Goal: Information Seeking & Learning: Learn about a topic

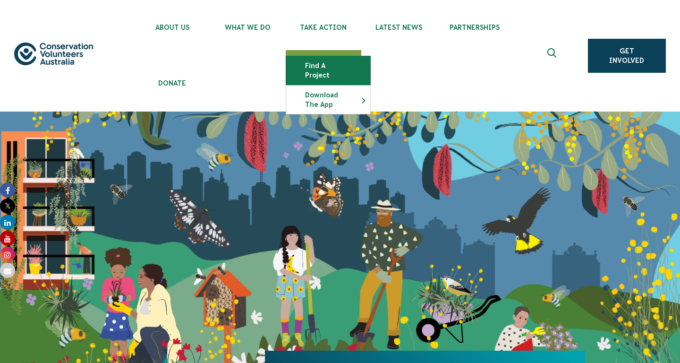
click at [332, 69] on link "Find a project" at bounding box center [328, 70] width 84 height 28
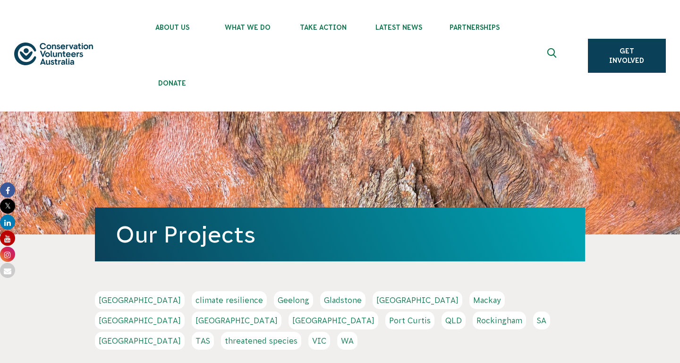
scroll to position [220, 0]
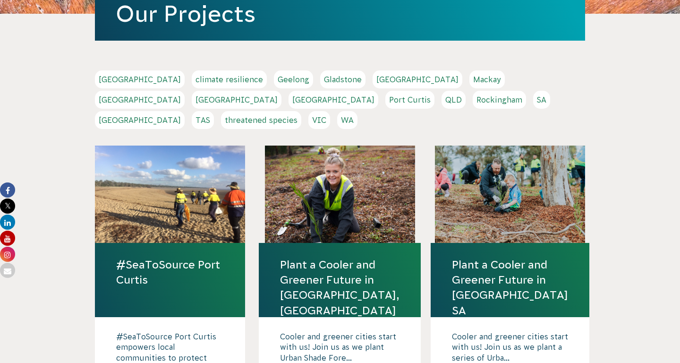
click at [533, 105] on link "SA" at bounding box center [541, 100] width 17 height 18
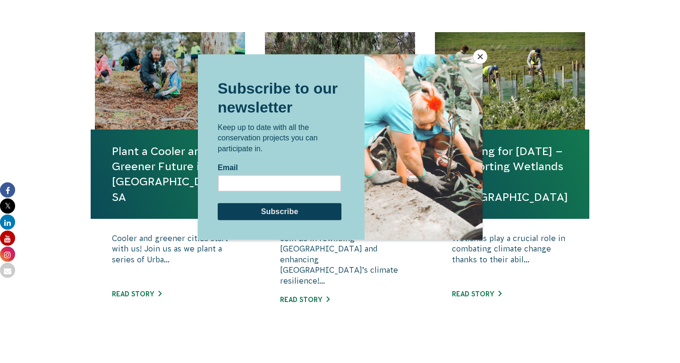
scroll to position [386, 0]
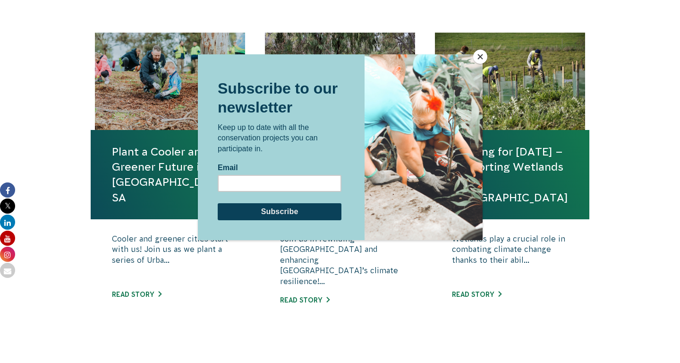
click at [482, 58] on button "Close" at bounding box center [480, 57] width 14 height 14
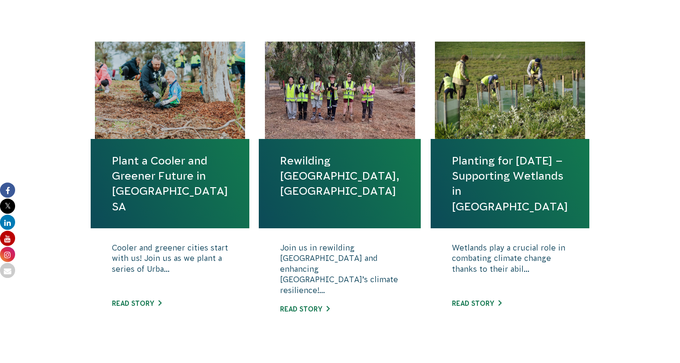
scroll to position [376, 0]
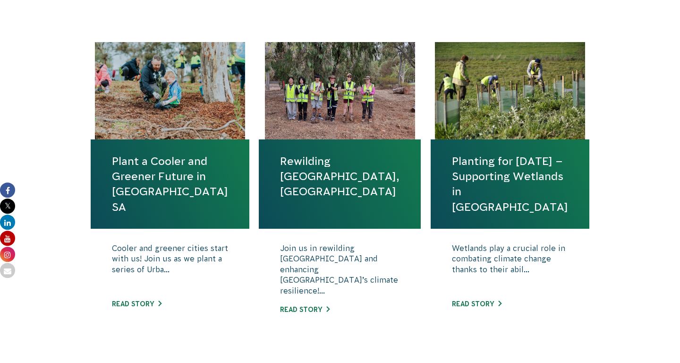
click at [522, 170] on link "Planting for Tomorrow – Supporting Wetlands in SA" at bounding box center [510, 183] width 116 height 61
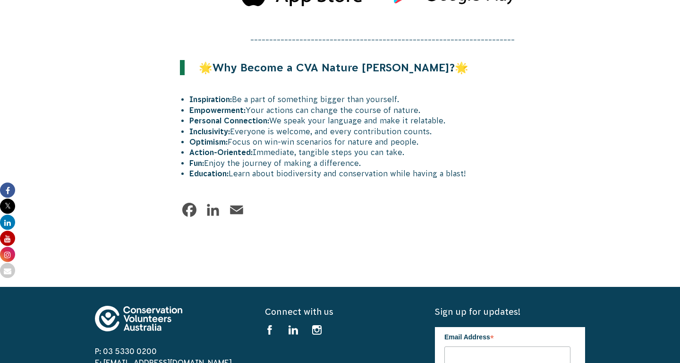
scroll to position [1248, 0]
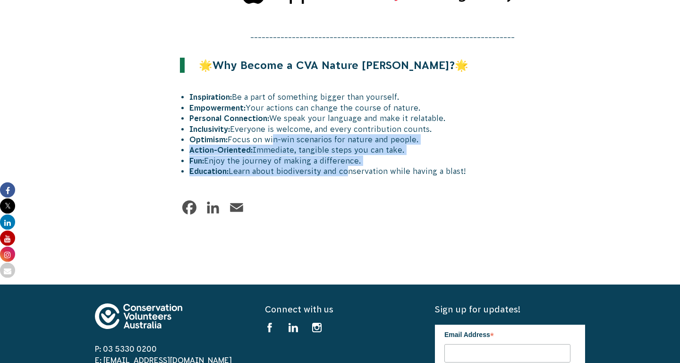
drag, startPoint x: 0, startPoint y: 0, endPoint x: 269, endPoint y: 143, distance: 304.5
click at [269, 143] on ul "Inspiration: Be a part of something bigger than yourself. Empowerment: Your act…" at bounding box center [387, 134] width 396 height 84
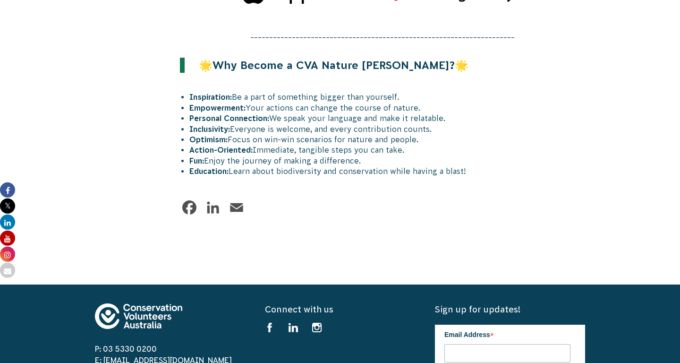
click at [269, 143] on li "Optimism: Focus on win-win scenarios for nature and people." at bounding box center [387, 139] width 396 height 10
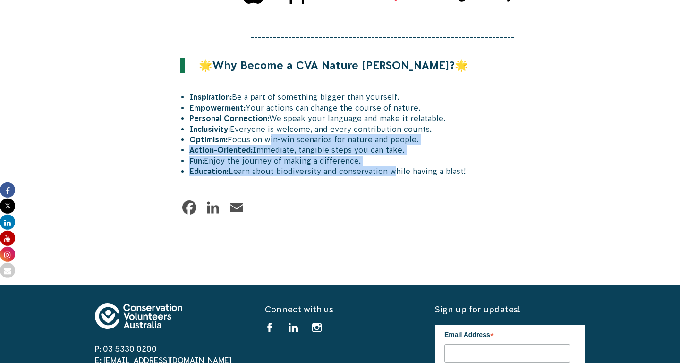
drag, startPoint x: 269, startPoint y: 143, endPoint x: 386, endPoint y: 173, distance: 121.2
click at [386, 173] on ul "Inspiration: Be a part of something bigger than yourself. Empowerment: Your act…" at bounding box center [387, 134] width 396 height 84
click at [386, 173] on li "Education: Learn about biodiversity and conservation while having a blast!" at bounding box center [387, 171] width 396 height 10
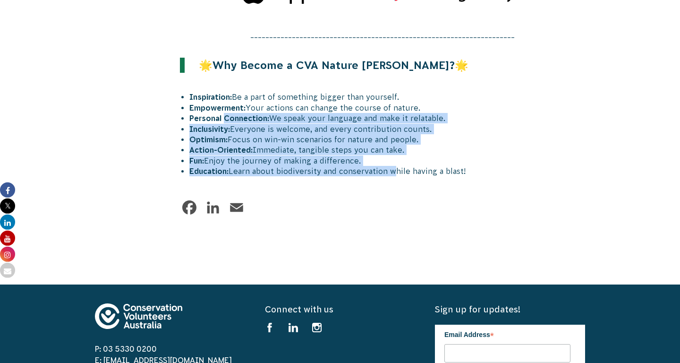
drag, startPoint x: 386, startPoint y: 173, endPoint x: 227, endPoint y: 119, distance: 168.1
click at [227, 119] on ul "Inspiration: Be a part of something bigger than yourself. Empowerment: Your act…" at bounding box center [387, 134] width 396 height 84
click at [227, 119] on strong "Personal Connection:" at bounding box center [229, 118] width 80 height 8
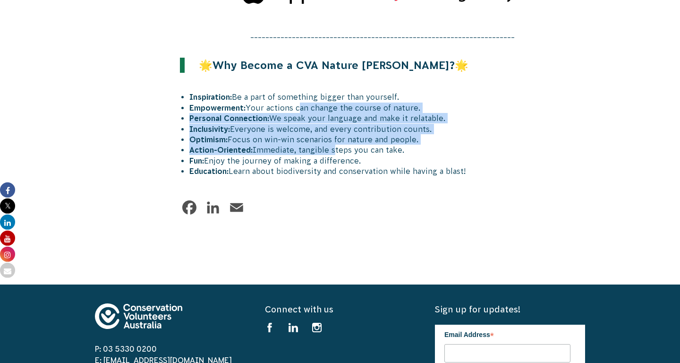
drag, startPoint x: 297, startPoint y: 107, endPoint x: 332, endPoint y: 152, distance: 56.6
click at [332, 152] on ul "Inspiration: Be a part of something bigger than yourself. Empowerment: Your act…" at bounding box center [387, 134] width 396 height 84
click at [332, 152] on li "Action-Oriented: Immediate, tangible steps you can take." at bounding box center [387, 149] width 396 height 10
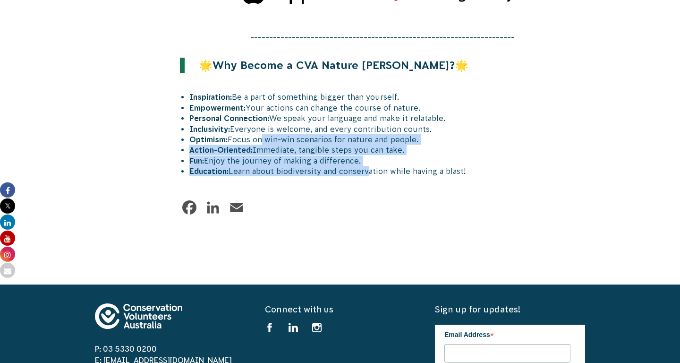
drag, startPoint x: 367, startPoint y: 177, endPoint x: 258, endPoint y: 137, distance: 116.2
click at [258, 137] on ul "Inspiration: Be a part of something bigger than yourself. Empowerment: Your act…" at bounding box center [387, 134] width 396 height 84
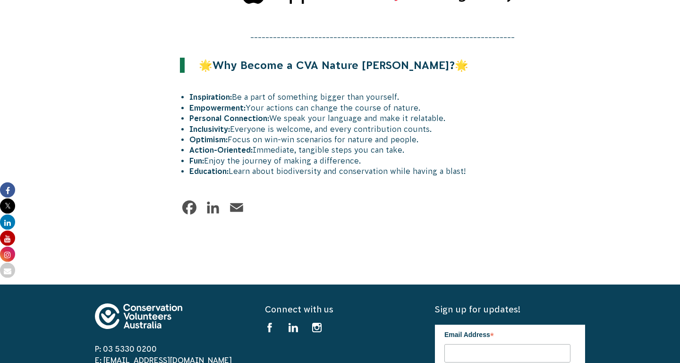
click at [258, 137] on li "Optimism: Focus on win-win scenarios for nature and people." at bounding box center [387, 139] width 396 height 10
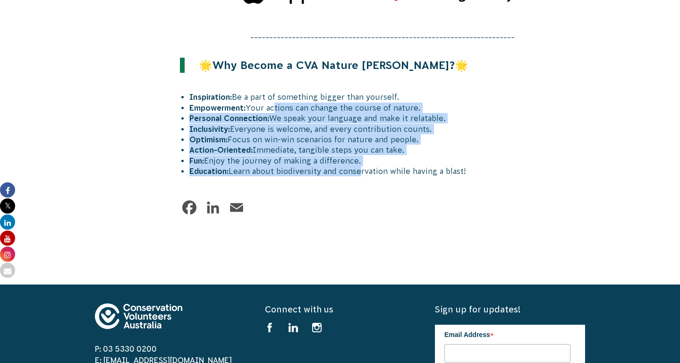
drag, startPoint x: 274, startPoint y: 113, endPoint x: 358, endPoint y: 180, distance: 107.5
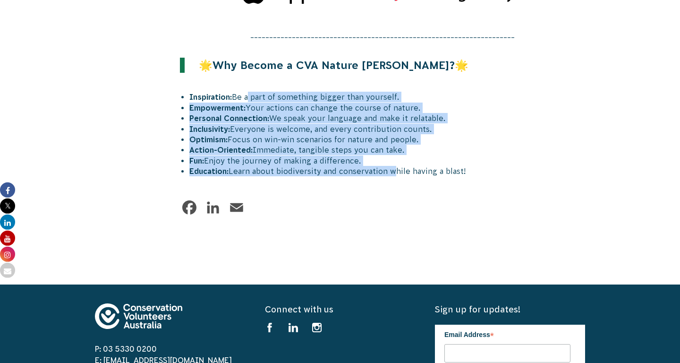
drag, startPoint x: 358, startPoint y: 180, endPoint x: 247, endPoint y: 98, distance: 138.3
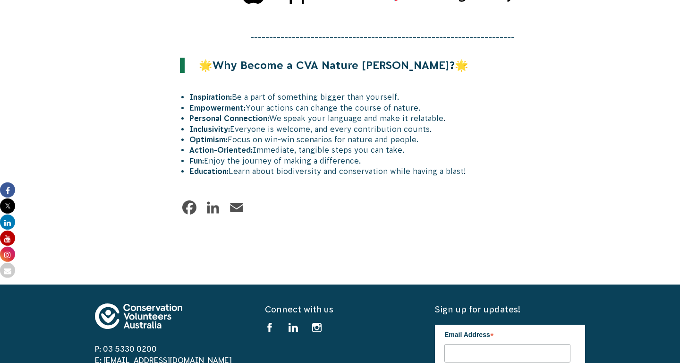
click at [247, 98] on li "Inspiration: Be a part of something bigger than yourself." at bounding box center [387, 97] width 396 height 10
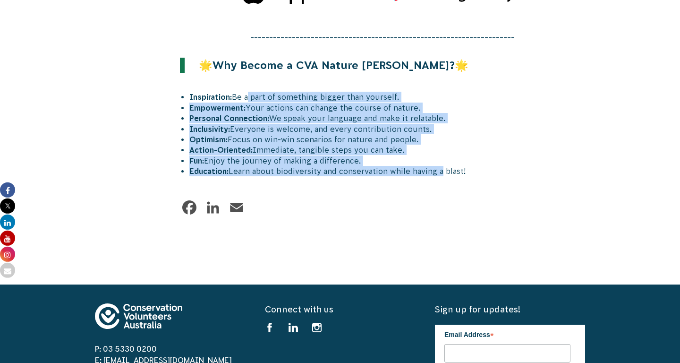
drag, startPoint x: 247, startPoint y: 98, endPoint x: 431, endPoint y: 175, distance: 199.5
click at [431, 175] on ul "Inspiration: Be a part of something bigger than yourself. Empowerment: Your act…" at bounding box center [387, 134] width 396 height 84
click at [431, 175] on li "Education: Learn about biodiversity and conservation while having a blast!" at bounding box center [387, 171] width 396 height 10
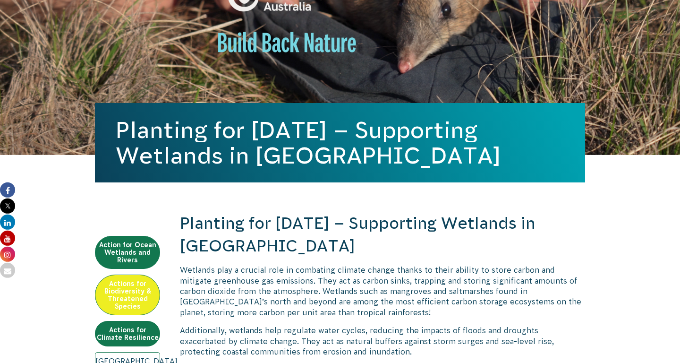
scroll to position [405, 0]
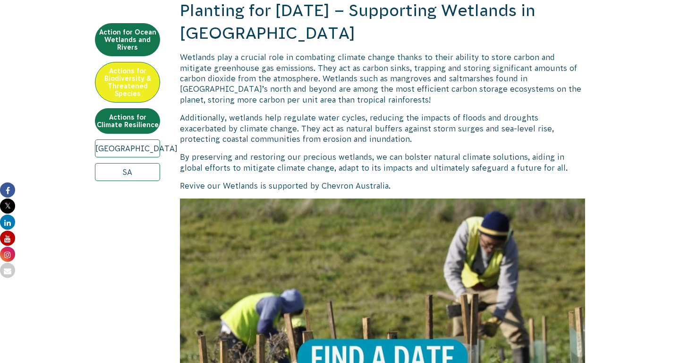
click at [127, 148] on link "Adelaide" at bounding box center [127, 148] width 65 height 18
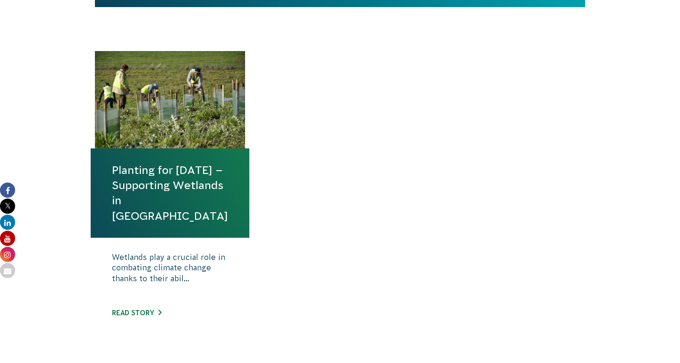
scroll to position [367, 0]
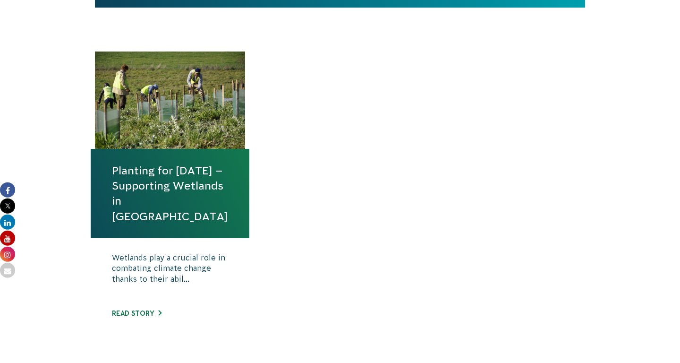
click at [155, 189] on link "Planting for [DATE] – Supporting Wetlands in [GEOGRAPHIC_DATA]" at bounding box center [170, 193] width 116 height 61
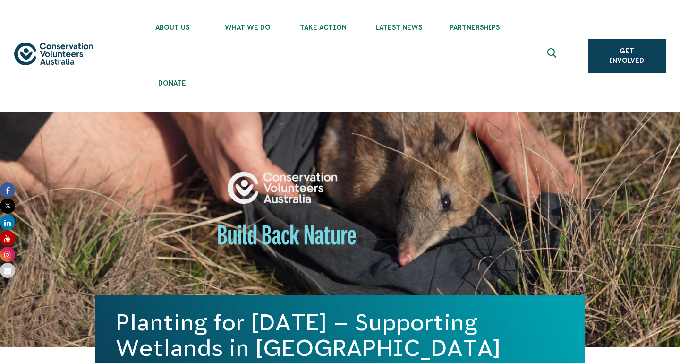
click at [63, 56] on img at bounding box center [53, 53] width 79 height 23
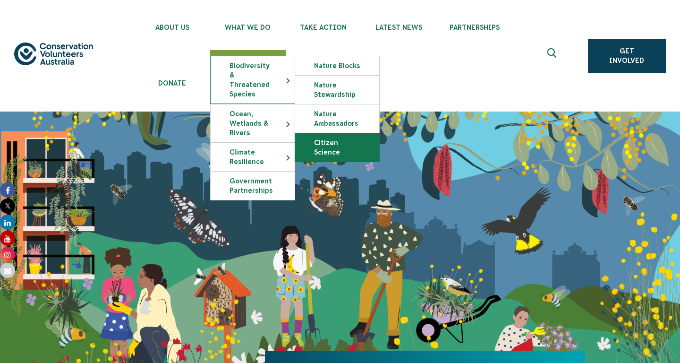
click at [329, 156] on link "Citizen Science" at bounding box center [337, 147] width 84 height 28
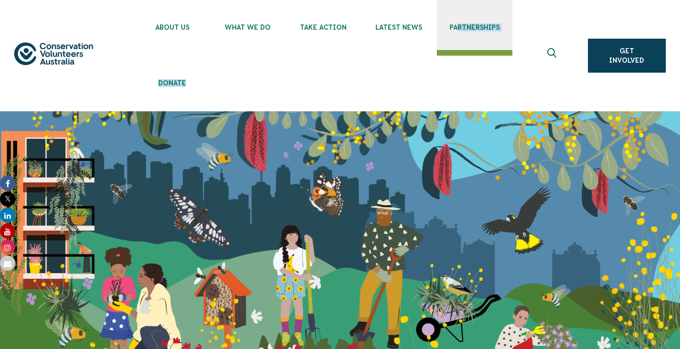
drag, startPoint x: 593, startPoint y: 14, endPoint x: 459, endPoint y: 32, distance: 135.3
click at [459, 32] on div "About Us Our Priorities Reconciliation Impact Our Board Our People Careers CVA …" at bounding box center [339, 55] width 651 height 111
click at [459, 32] on link "Partnerships" at bounding box center [475, 25] width 76 height 50
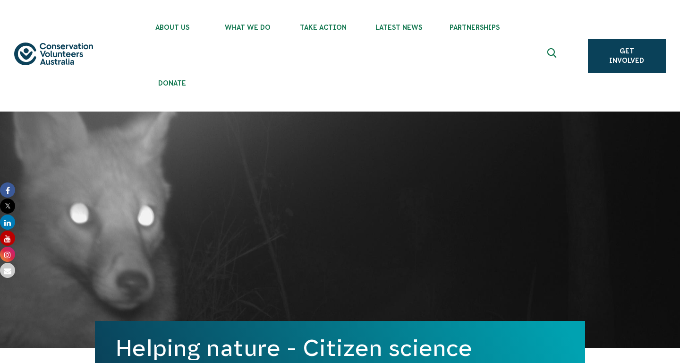
scroll to position [1325, 0]
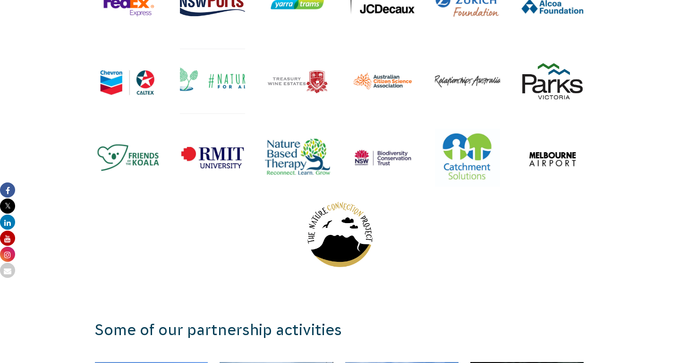
scroll to position [1366, 0]
